Goal: Task Accomplishment & Management: Complete application form

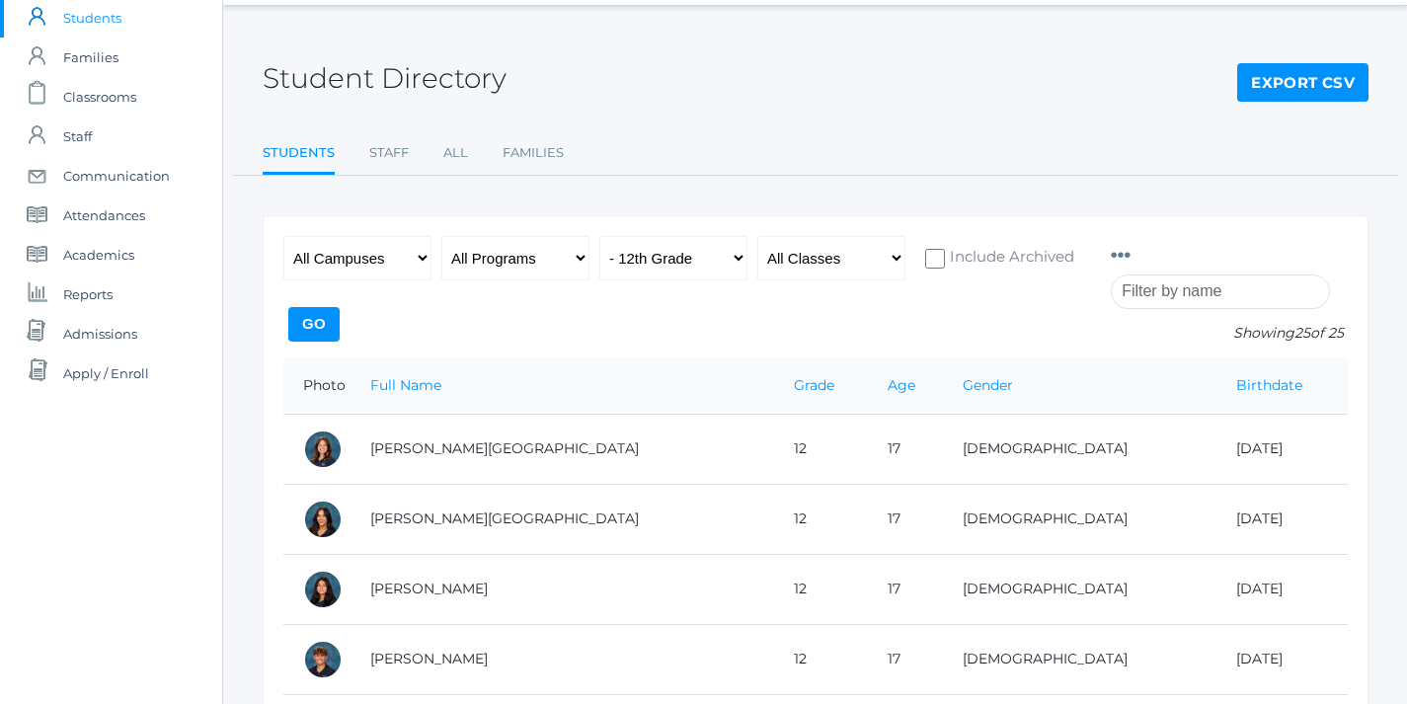
scroll to position [62, 0]
click at [119, 333] on span "Admissions" at bounding box center [100, 332] width 74 height 39
click at [121, 332] on span "Admissions" at bounding box center [100, 332] width 74 height 39
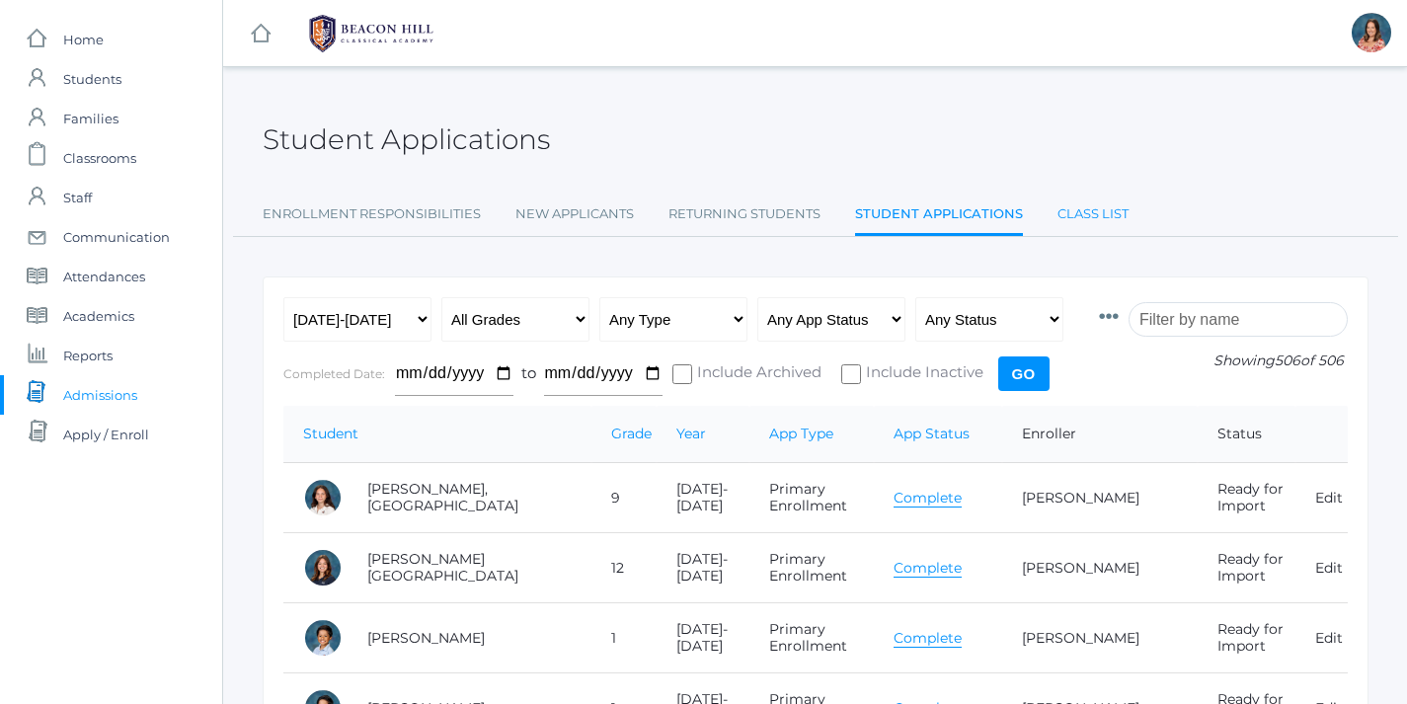
click at [1067, 216] on link "Class List" at bounding box center [1092, 214] width 71 height 39
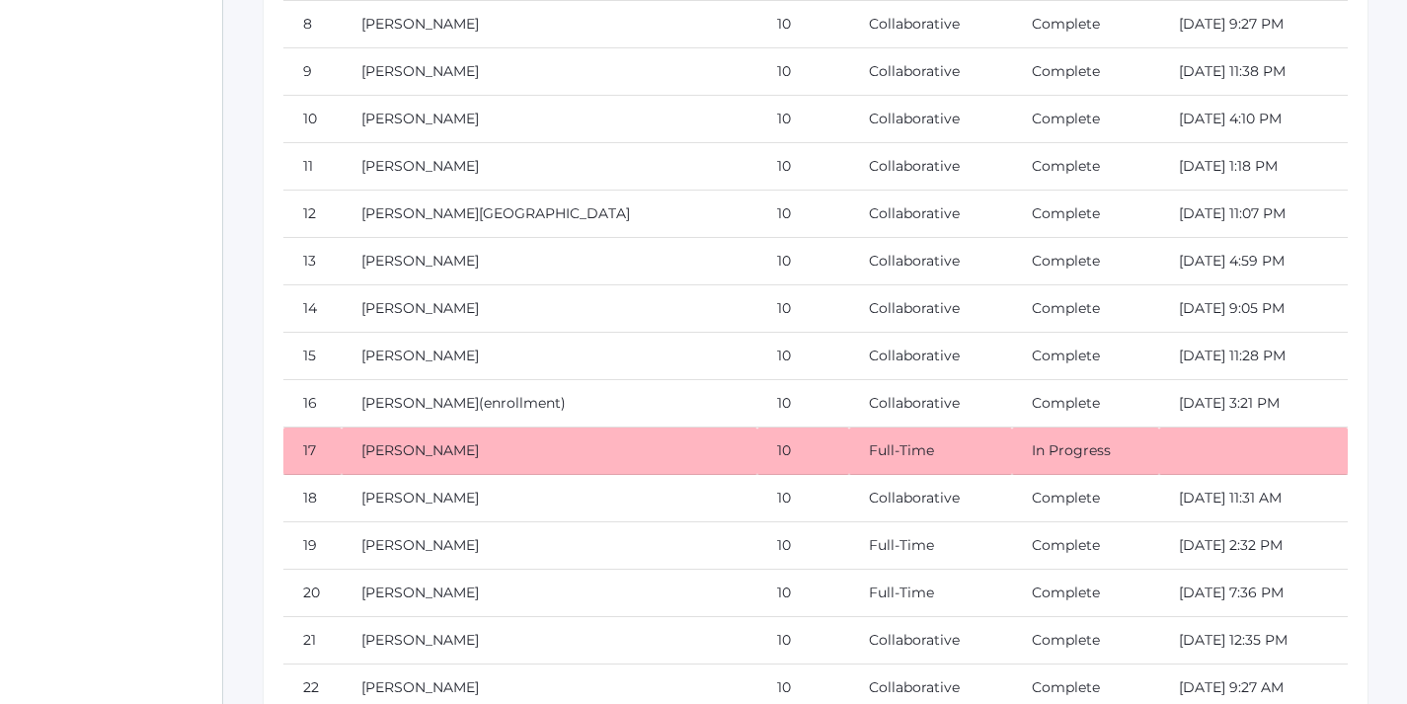
scroll to position [22856, 0]
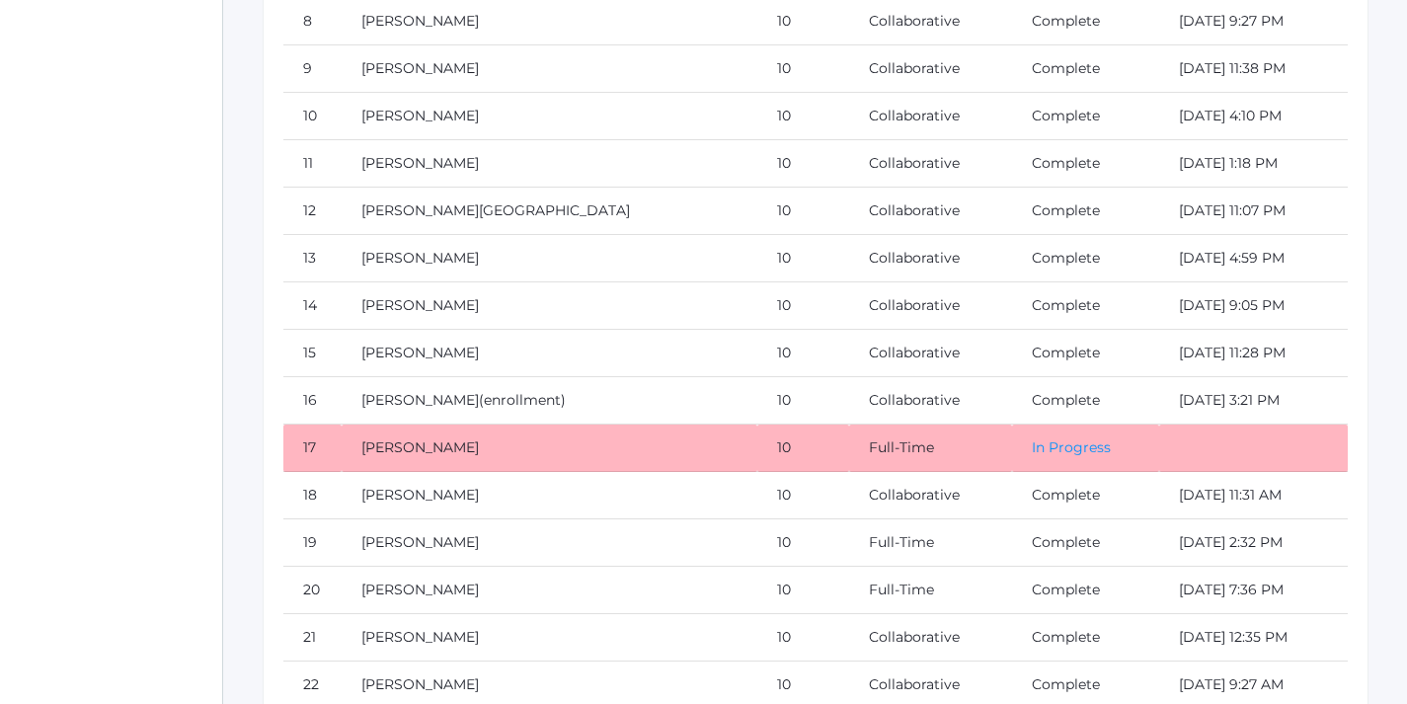
click at [1032, 444] on link "In Progress" at bounding box center [1071, 447] width 79 height 18
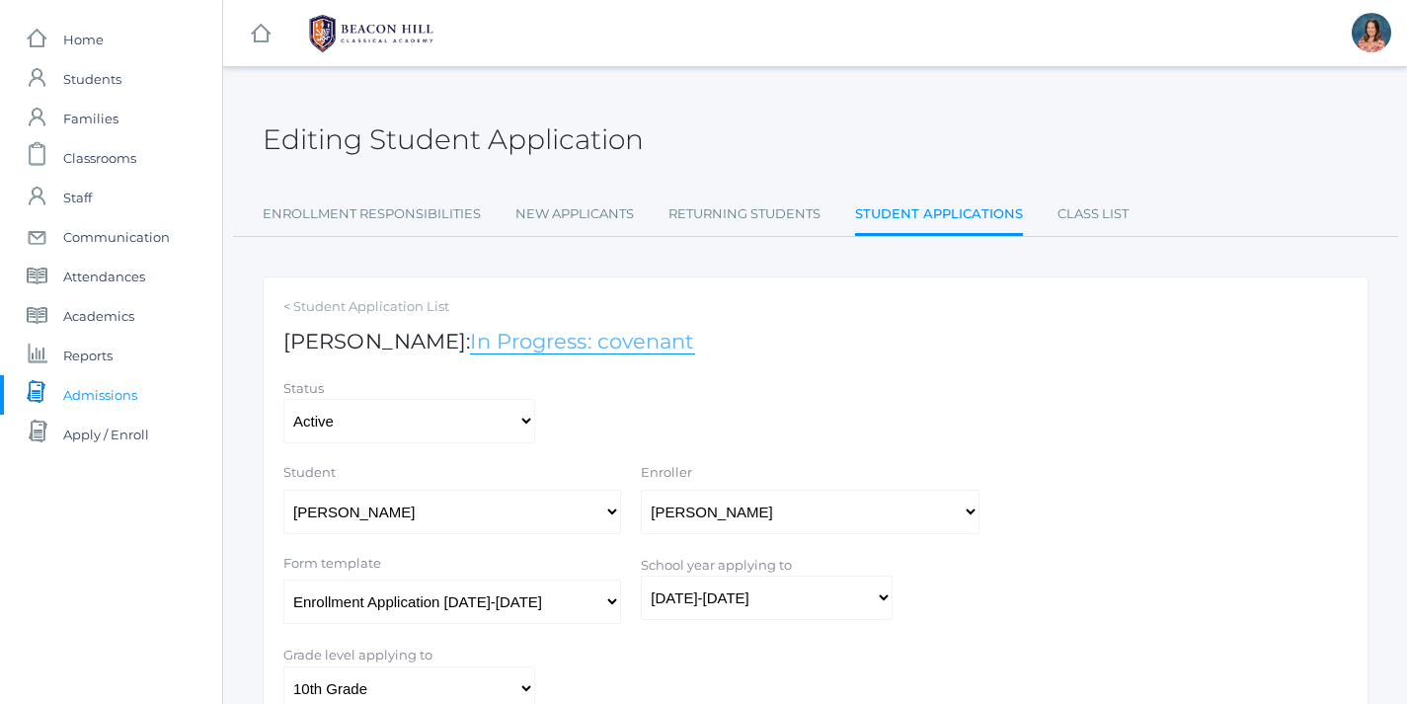
click at [558, 343] on link "In Progress: covenant" at bounding box center [582, 342] width 224 height 26
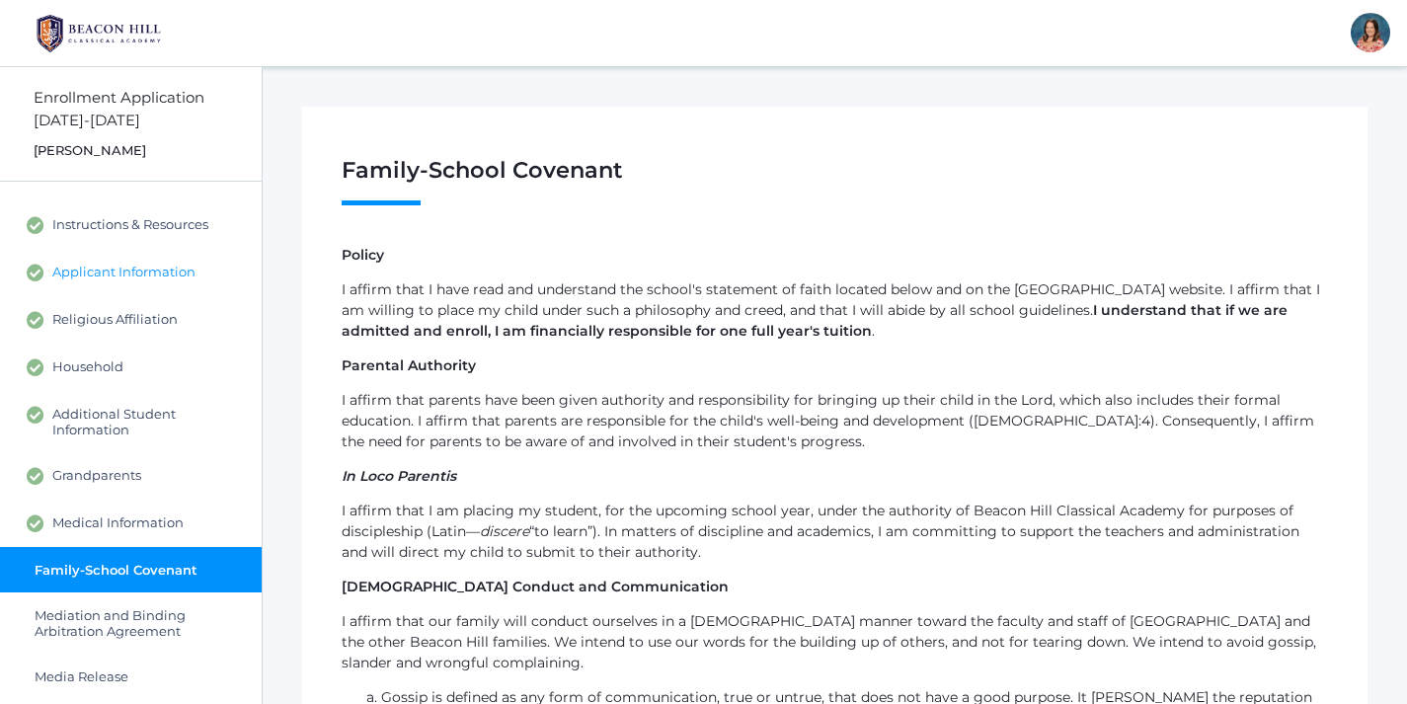
click at [148, 271] on span "Applicant Information" at bounding box center [123, 273] width 143 height 18
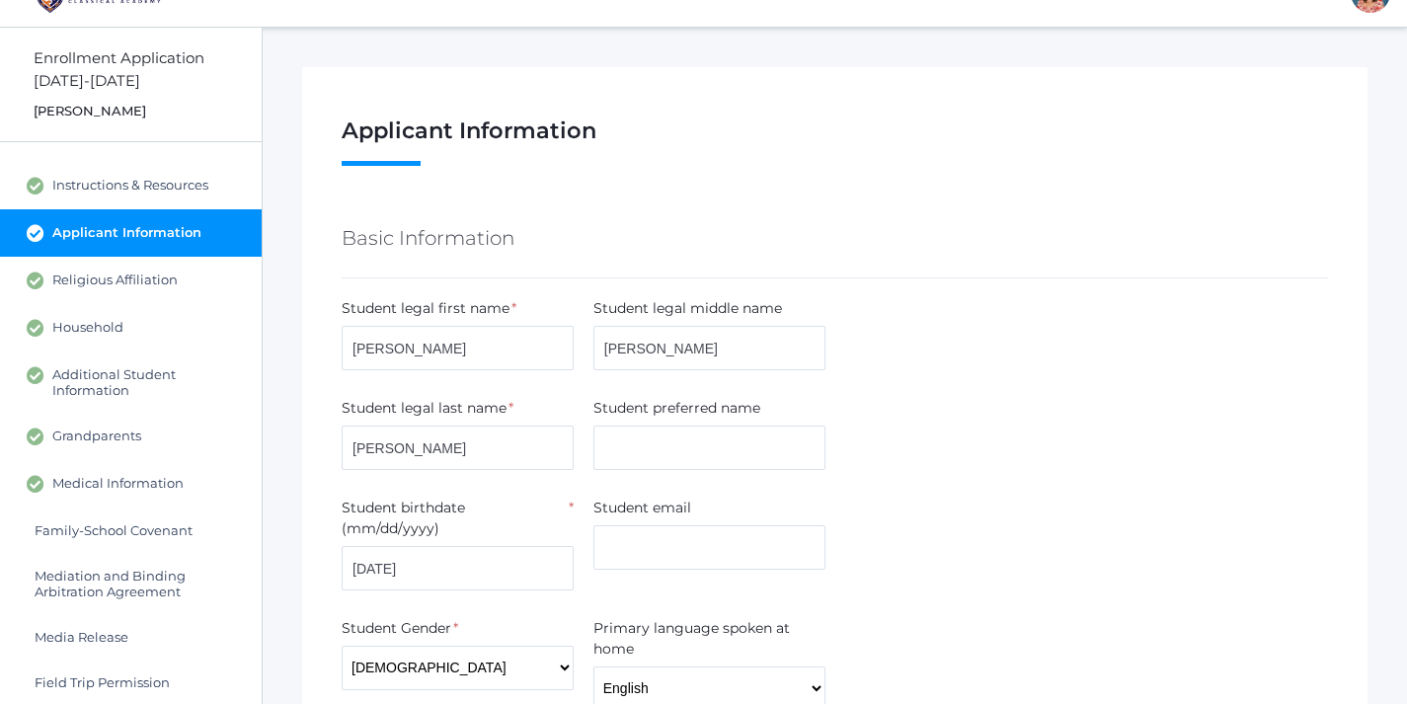
scroll to position [40, 0]
